Goal: Transaction & Acquisition: Purchase product/service

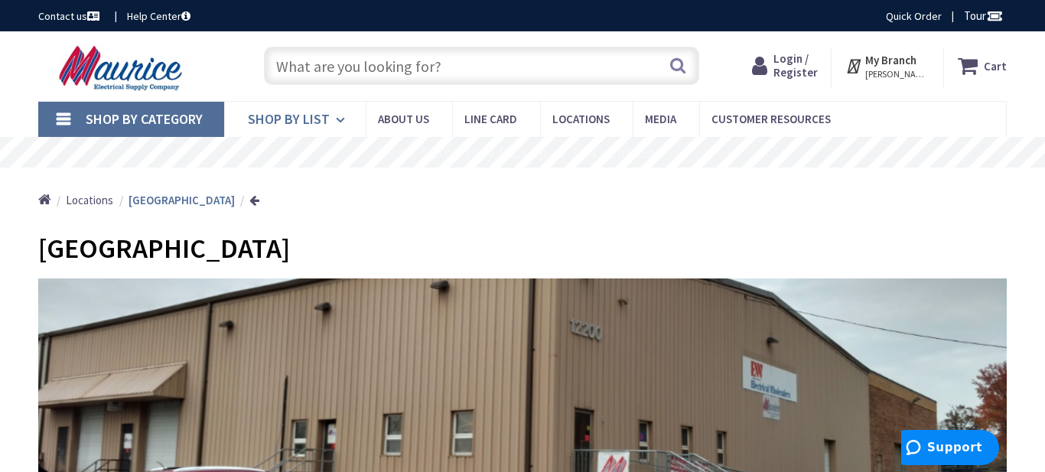
click at [337, 120] on icon at bounding box center [343, 120] width 15 height 34
click at [295, 66] on input "text" at bounding box center [481, 66] width 435 height 38
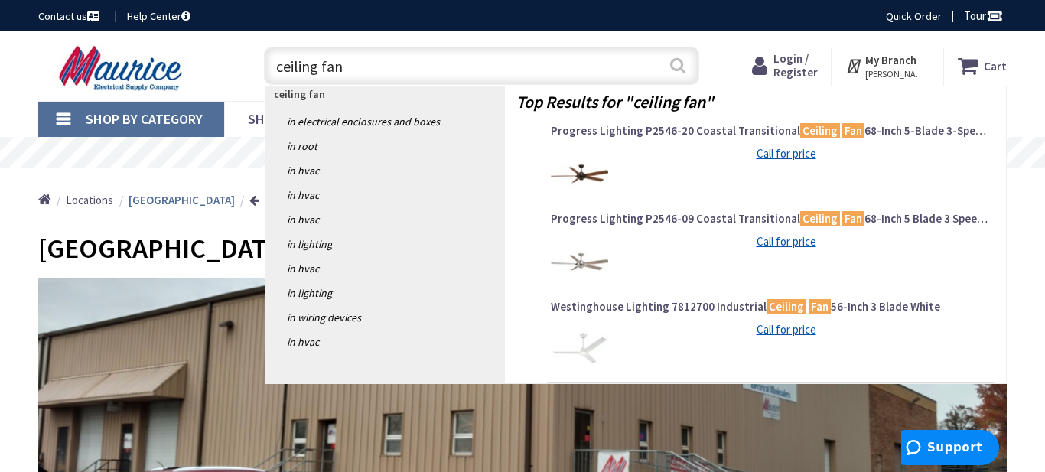
type input "ceiling fan"
click at [679, 67] on button "Search" at bounding box center [678, 65] width 20 height 34
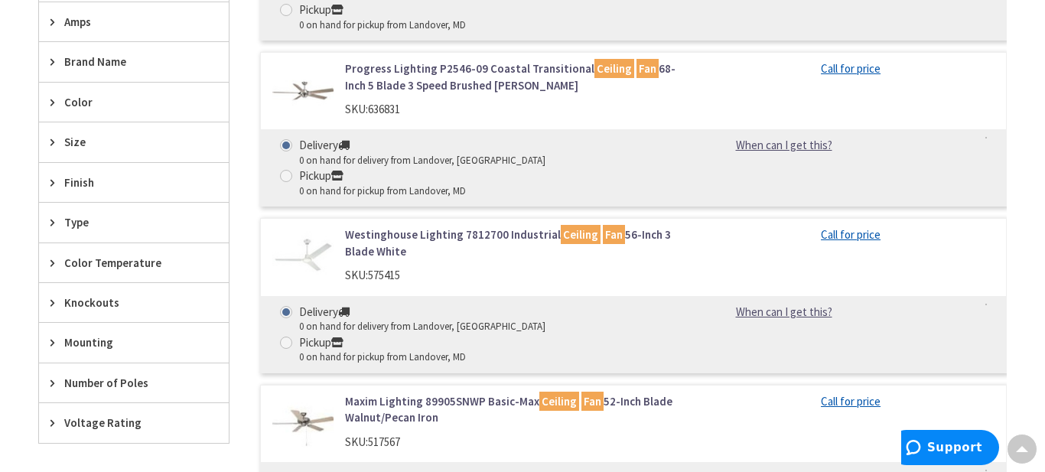
scroll to position [603, 0]
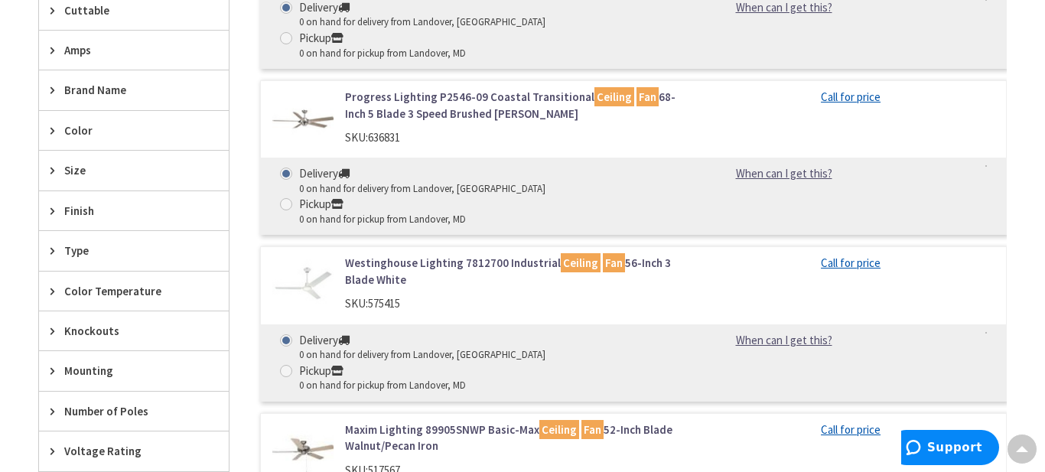
click at [105, 461] on div "Voltage Rating" at bounding box center [134, 451] width 190 height 39
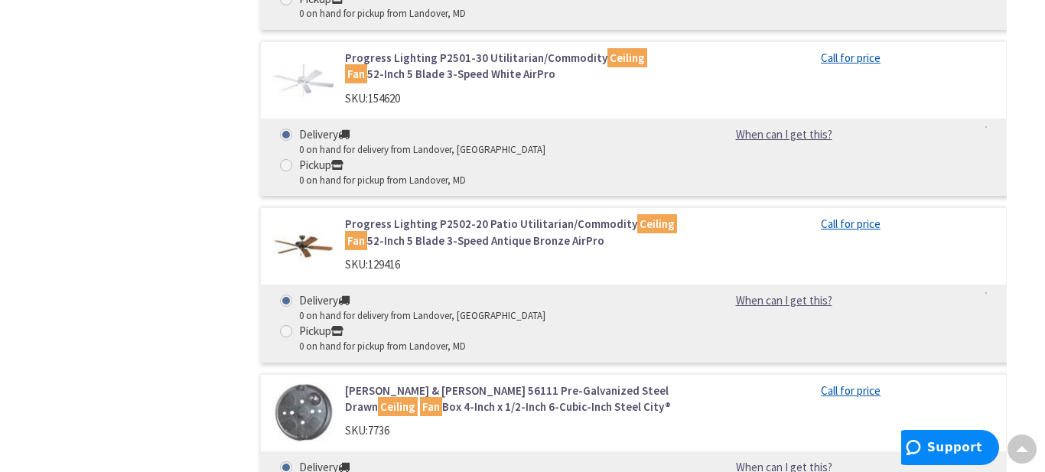
scroll to position [2335, 0]
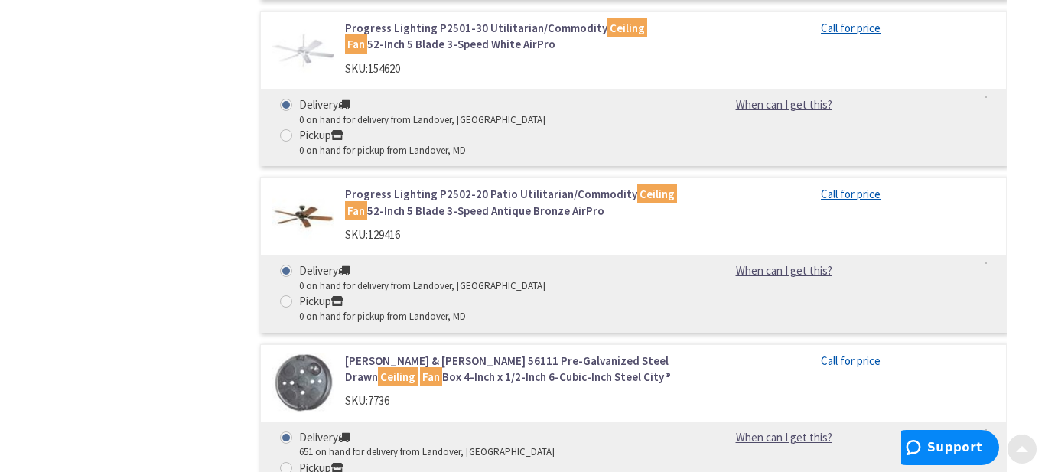
click at [1021, 448] on span at bounding box center [1022, 446] width 12 height 12
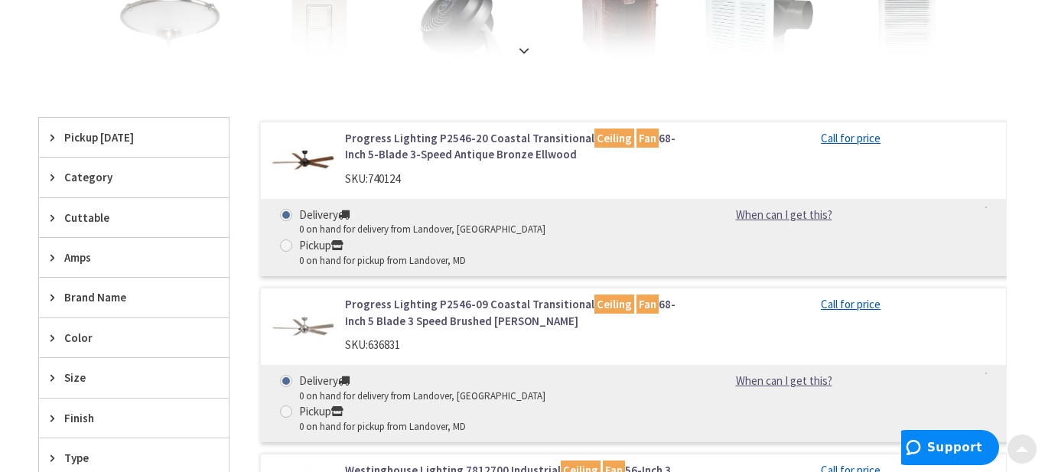
scroll to position [0, 0]
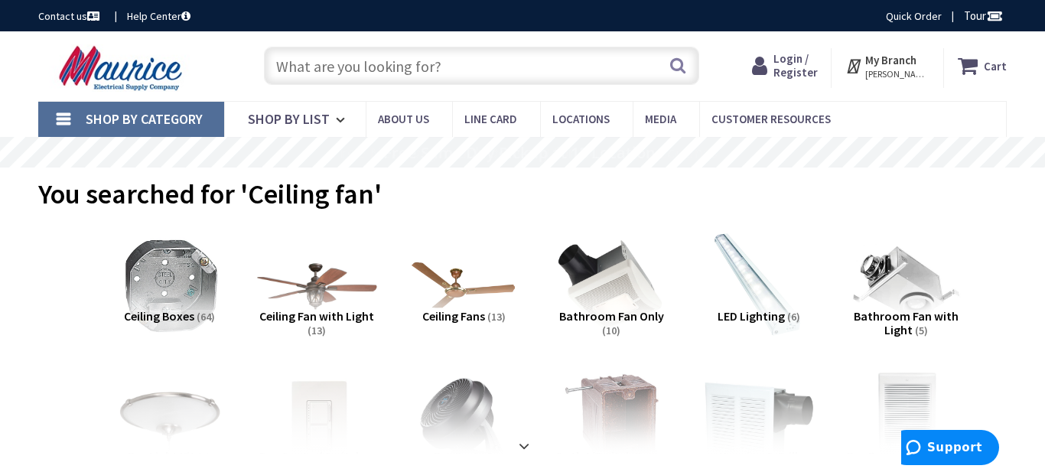
click at [306, 307] on img at bounding box center [317, 286] width 122 height 122
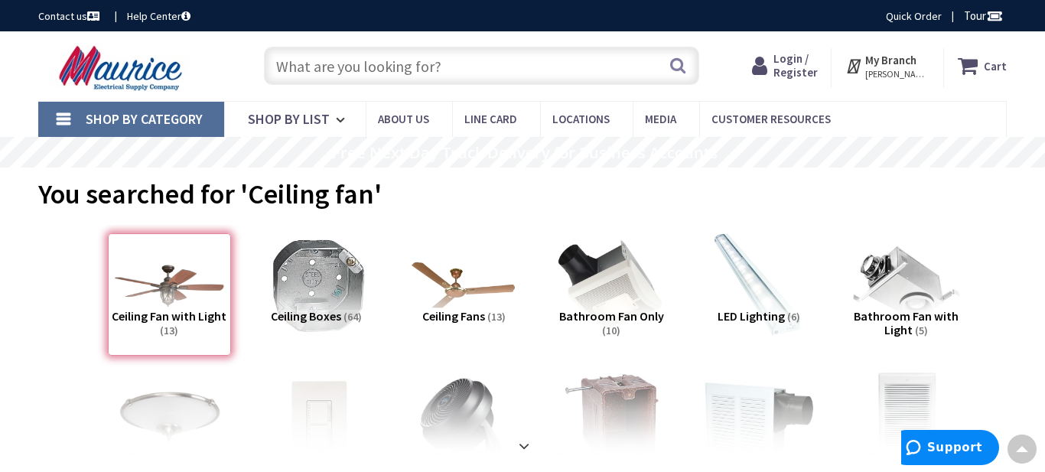
scroll to position [485, 0]
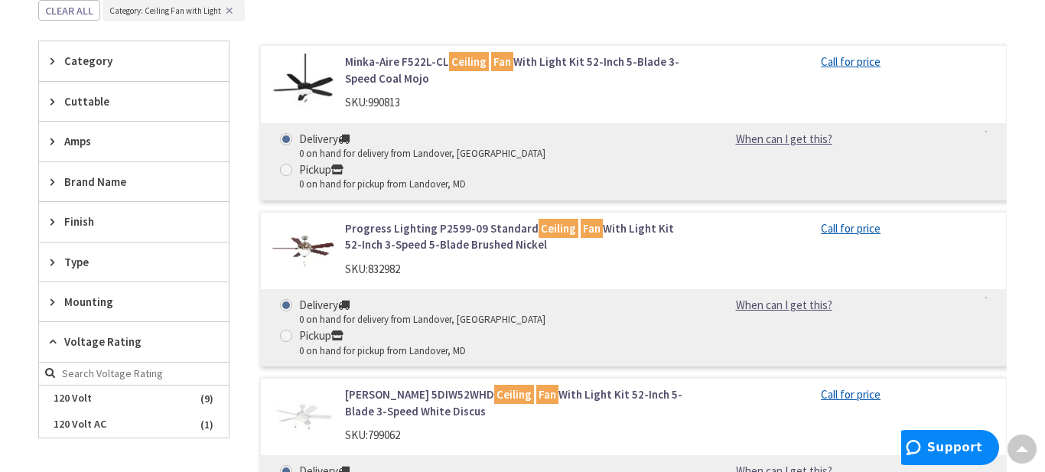
click at [306, 220] on img at bounding box center [302, 250] width 61 height 61
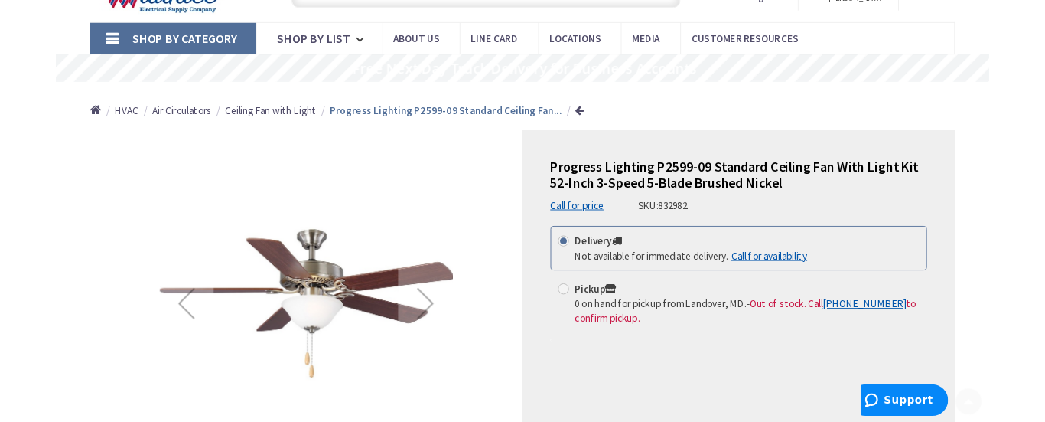
scroll to position [80, 0]
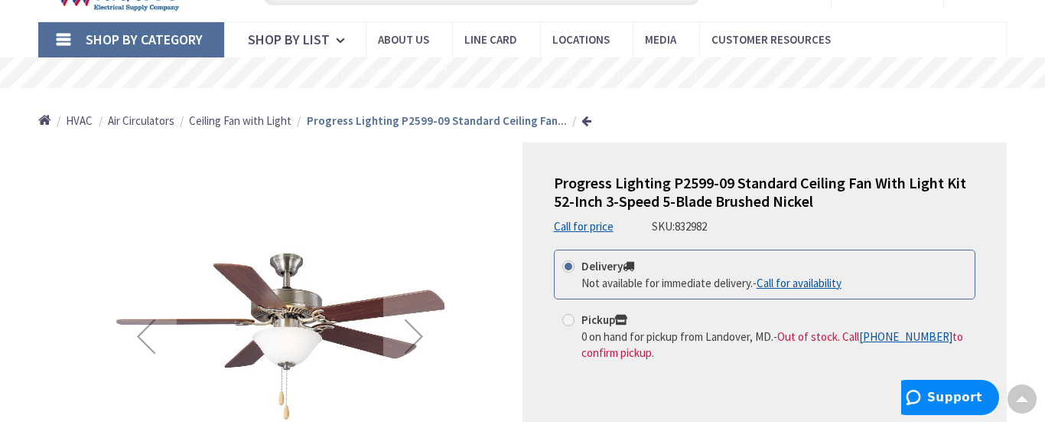
click at [91, 394] on div "*Images are for illustration purposes only and may not be an exact representati…" at bounding box center [280, 386] width 484 height 489
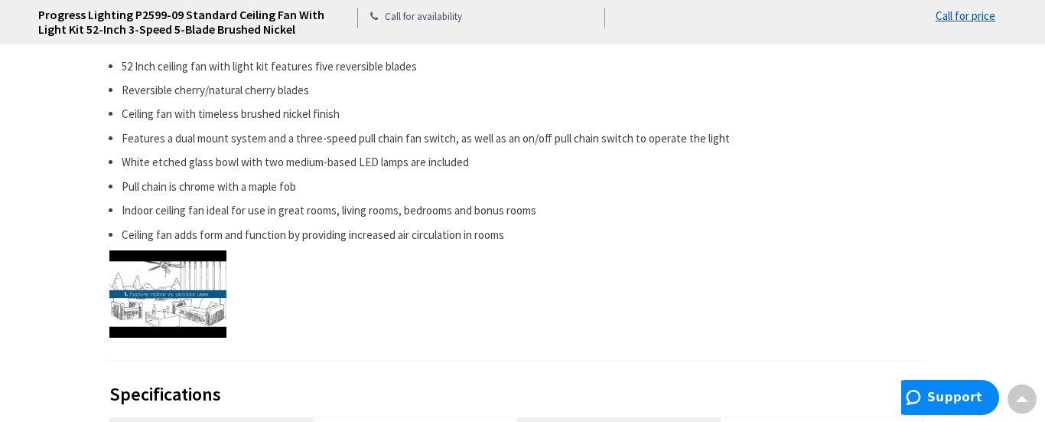
scroll to position [802, 0]
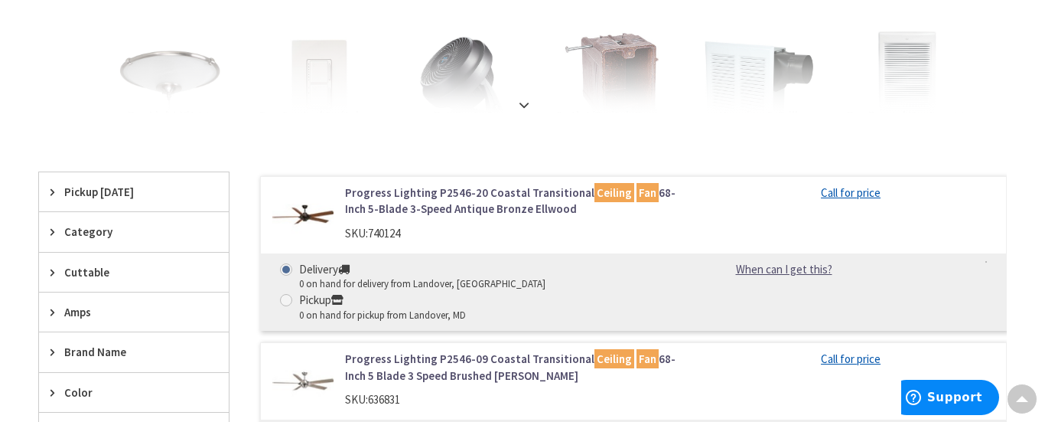
scroll to position [340, 0]
